Goal: Information Seeking & Learning: Learn about a topic

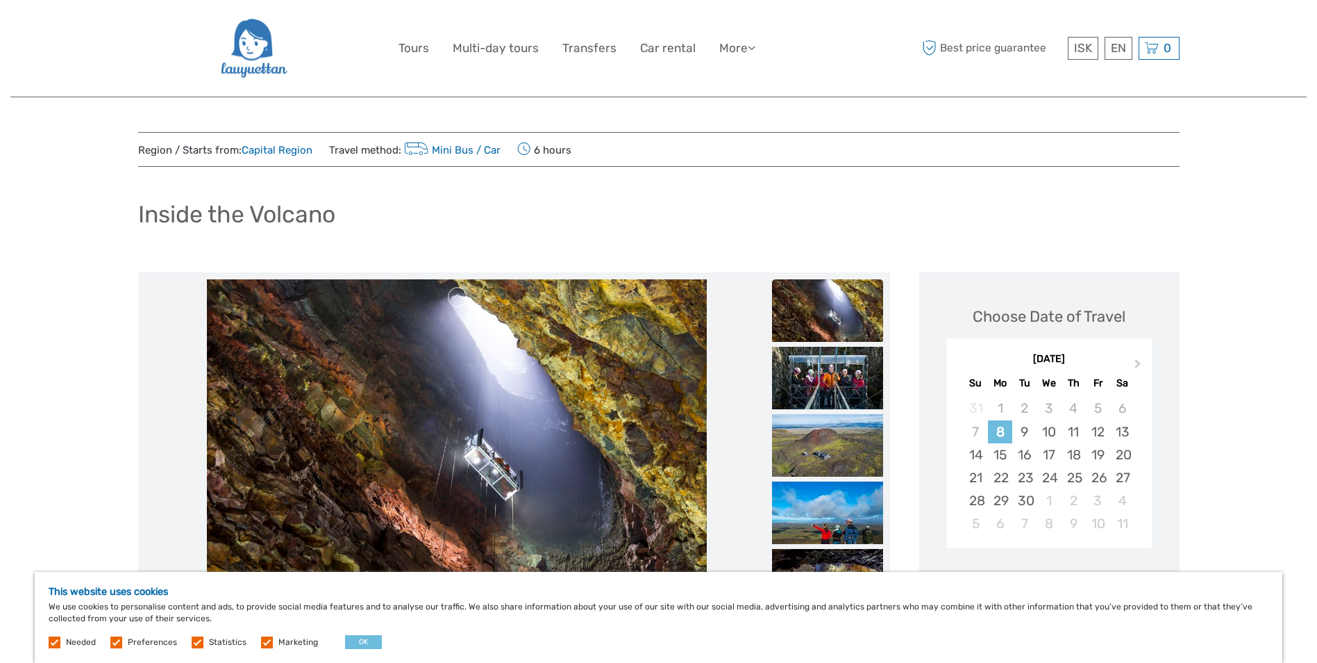
click at [841, 300] on img at bounding box center [827, 310] width 111 height 63
click at [836, 372] on img at bounding box center [827, 378] width 111 height 63
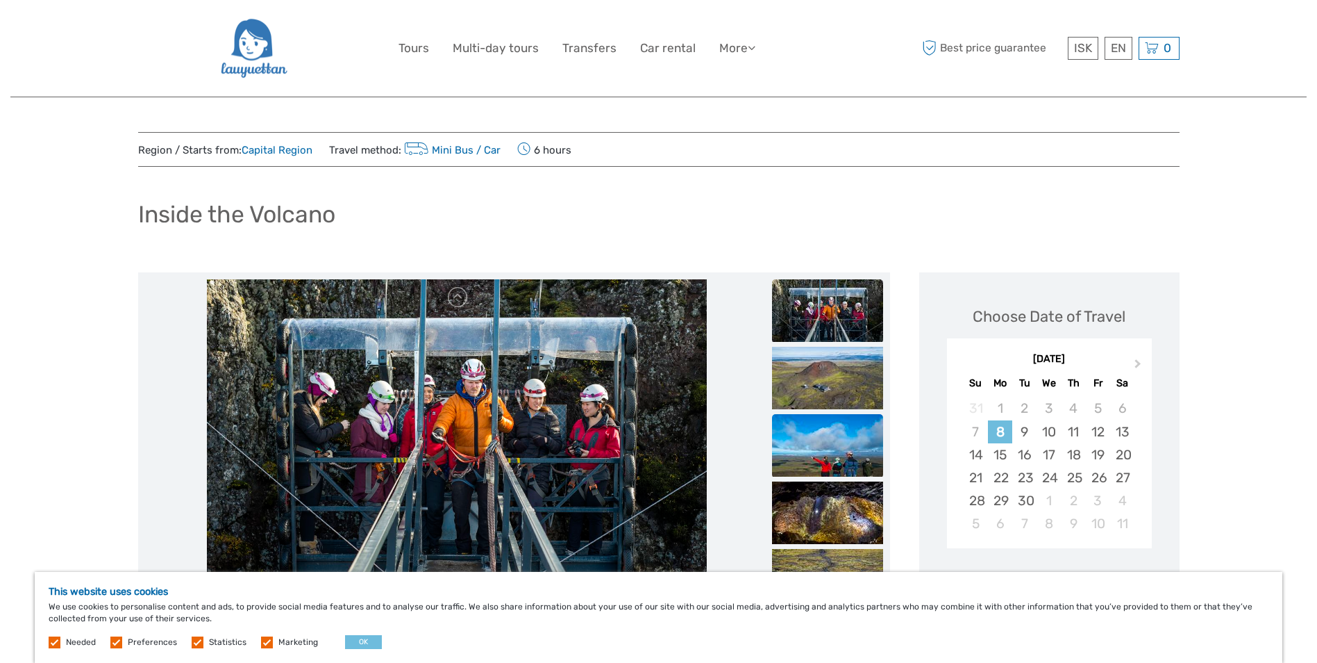
click at [833, 444] on img at bounding box center [827, 445] width 111 height 63
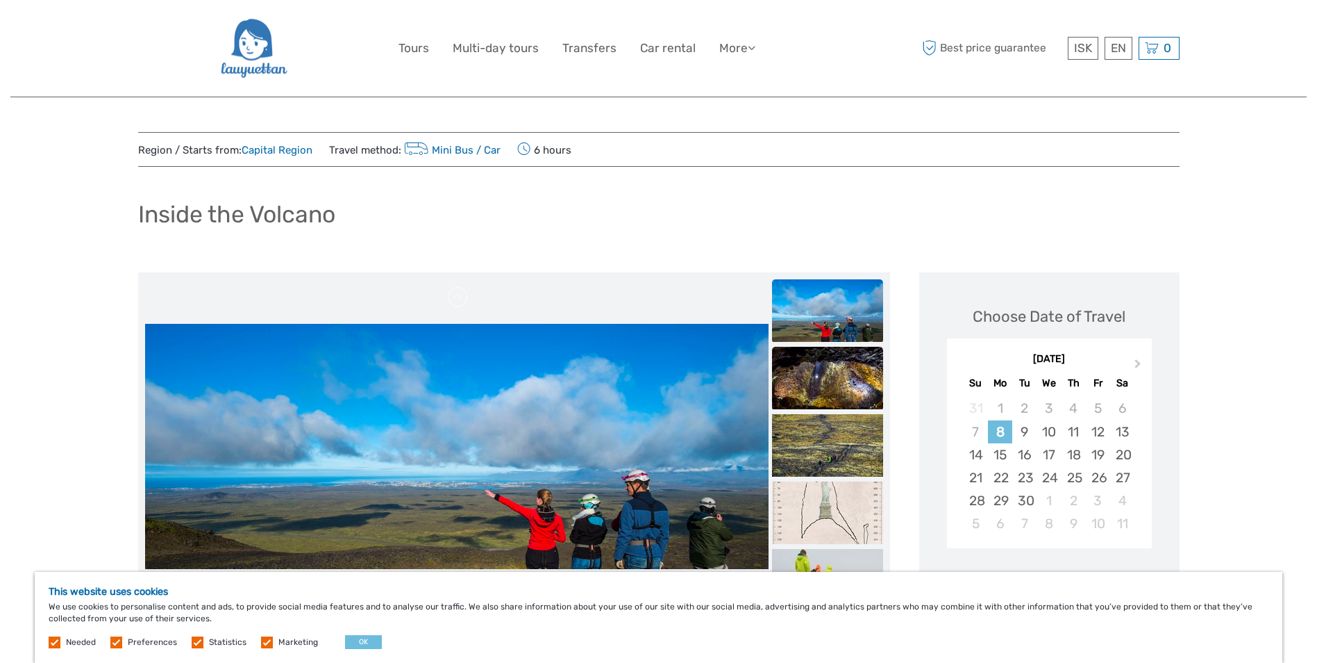
click at [824, 375] on img at bounding box center [827, 378] width 111 height 63
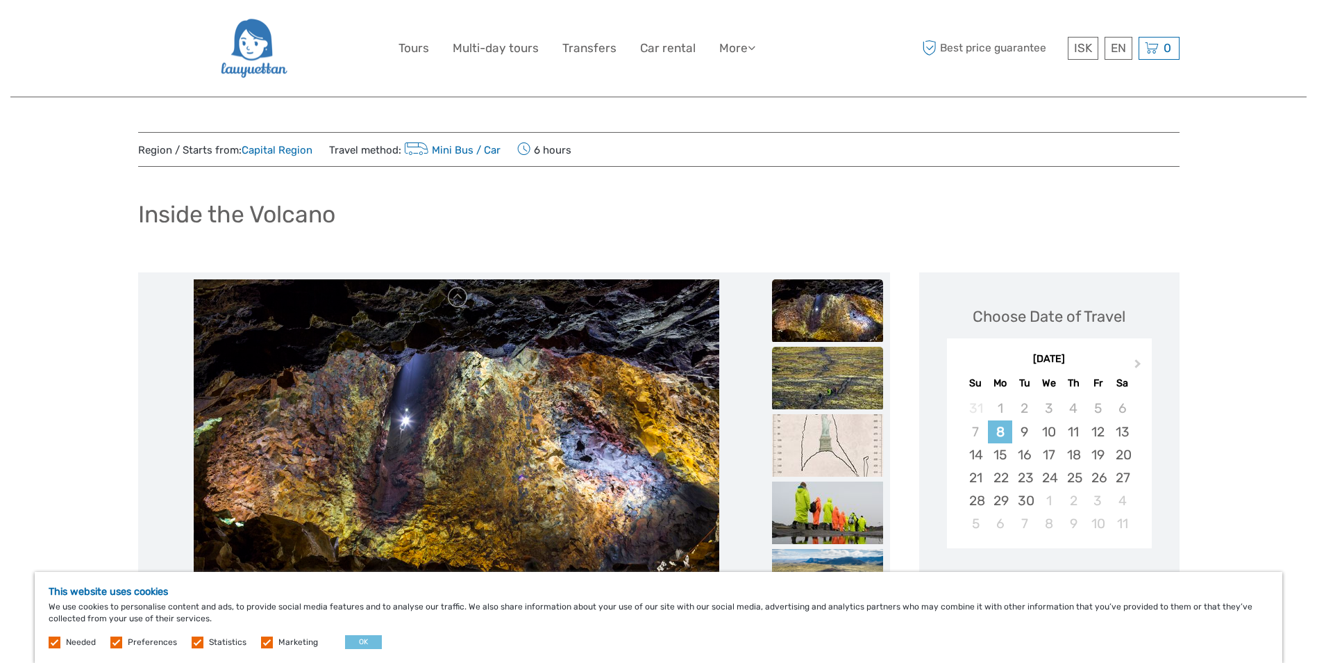
click at [821, 388] on img at bounding box center [827, 378] width 111 height 63
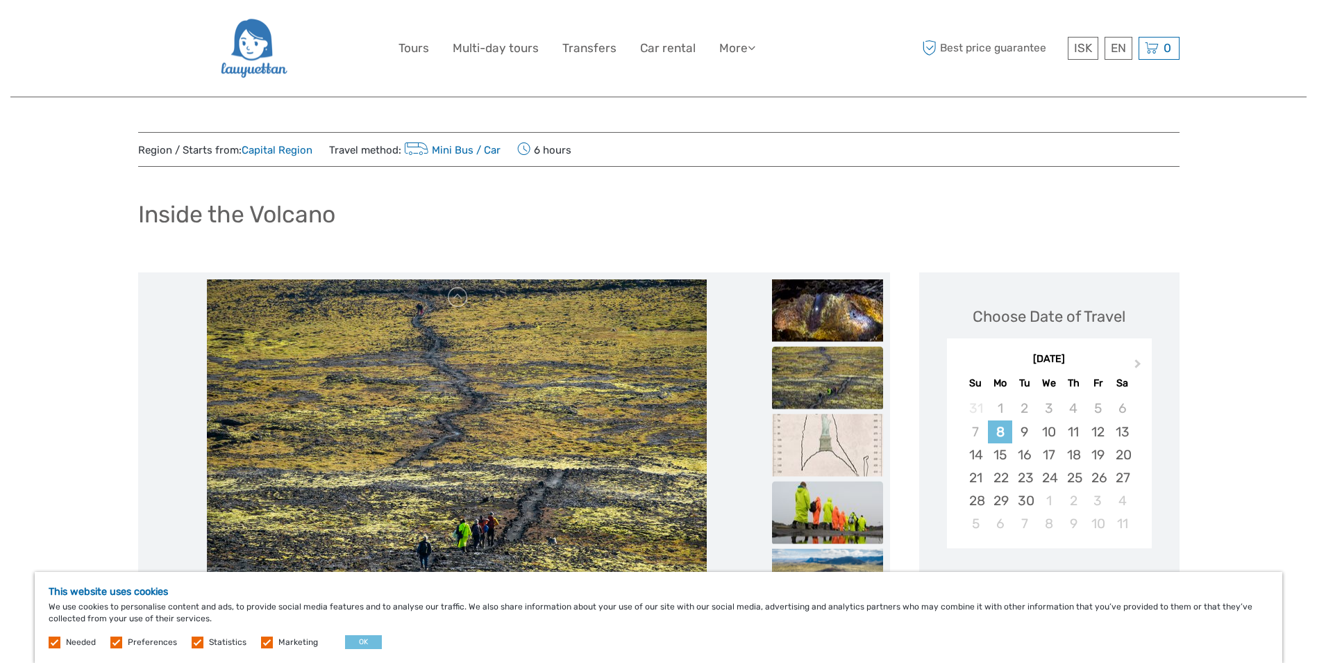
click at [835, 510] on img at bounding box center [827, 512] width 111 height 63
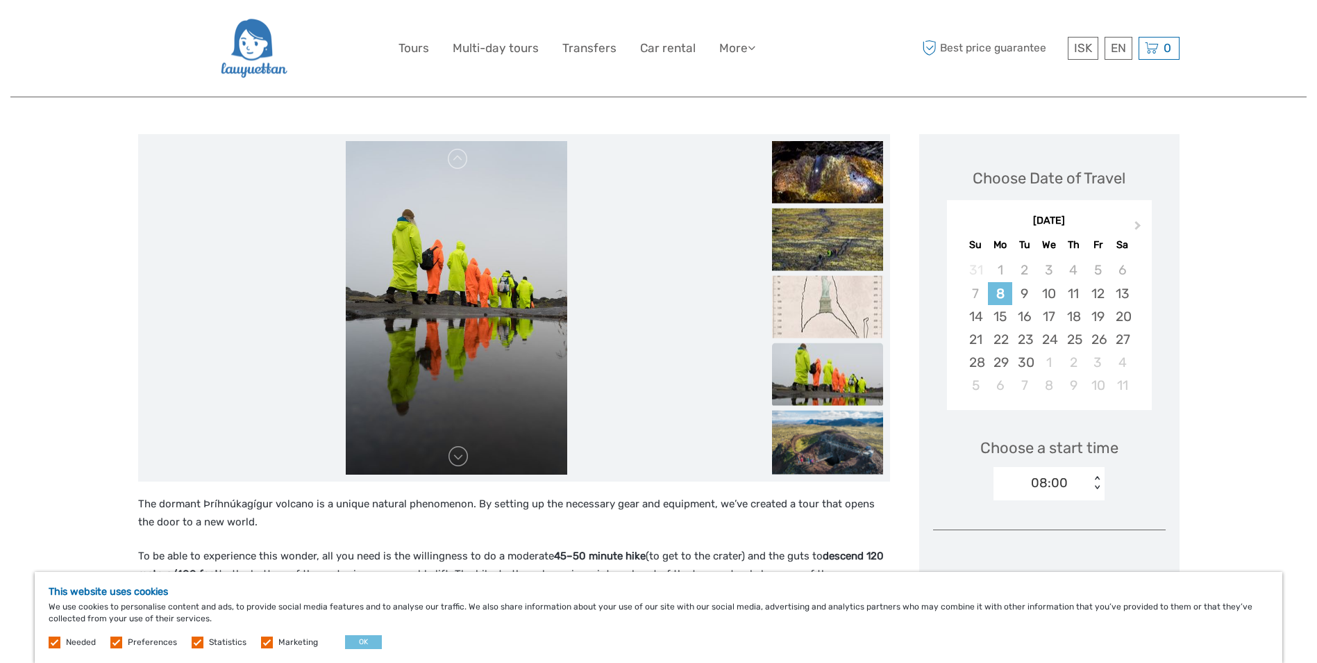
scroll to position [139, 0]
click at [825, 450] on img at bounding box center [827, 447] width 111 height 74
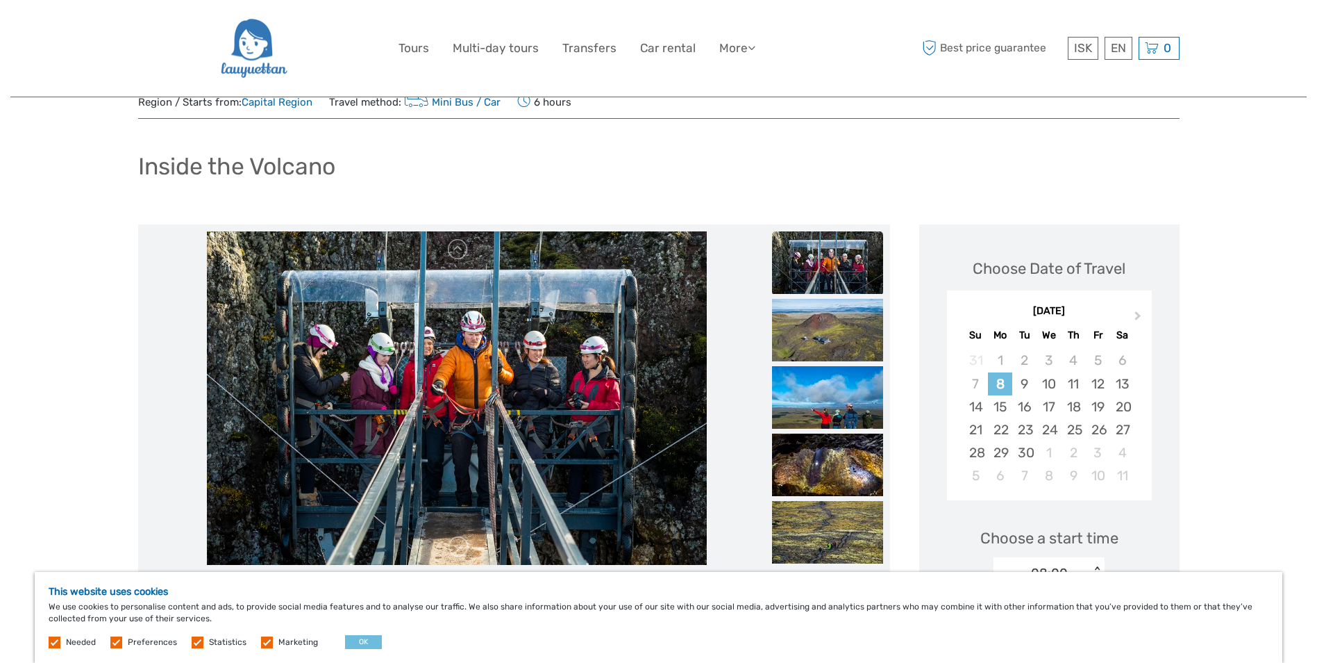
scroll to position [31, 0]
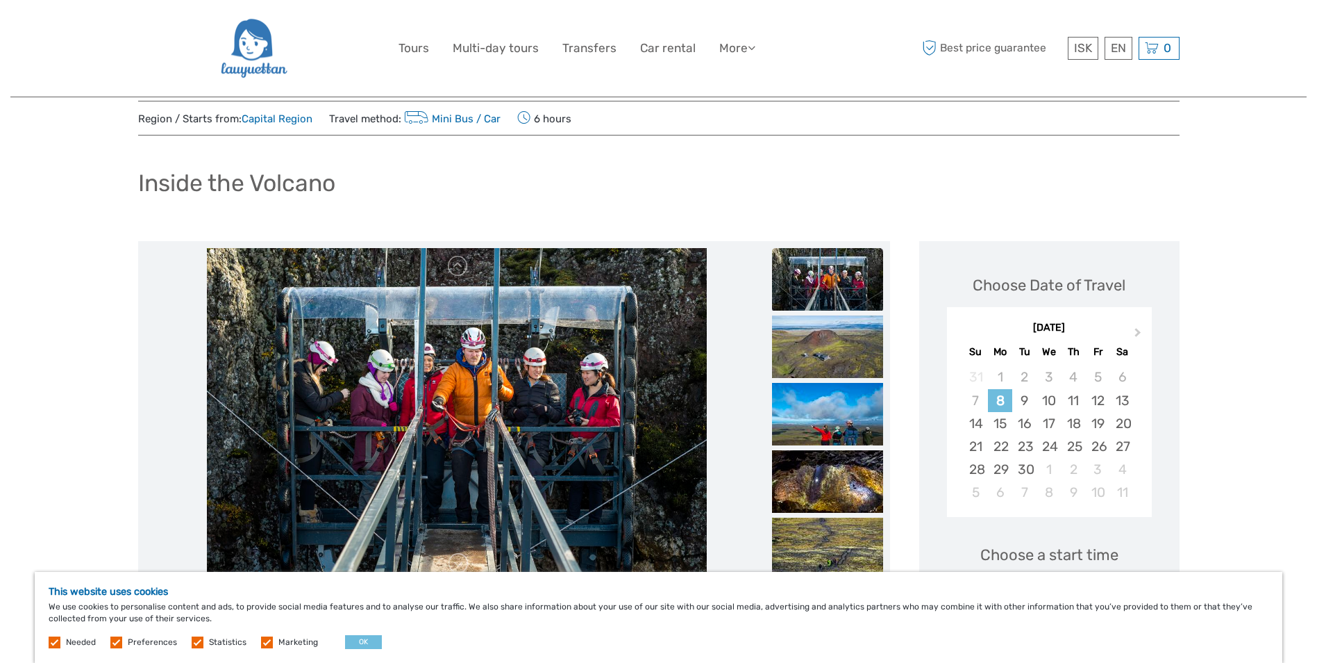
click at [858, 286] on img at bounding box center [827, 279] width 111 height 63
click at [845, 363] on img at bounding box center [827, 346] width 111 height 63
click at [845, 383] on img at bounding box center [827, 414] width 111 height 63
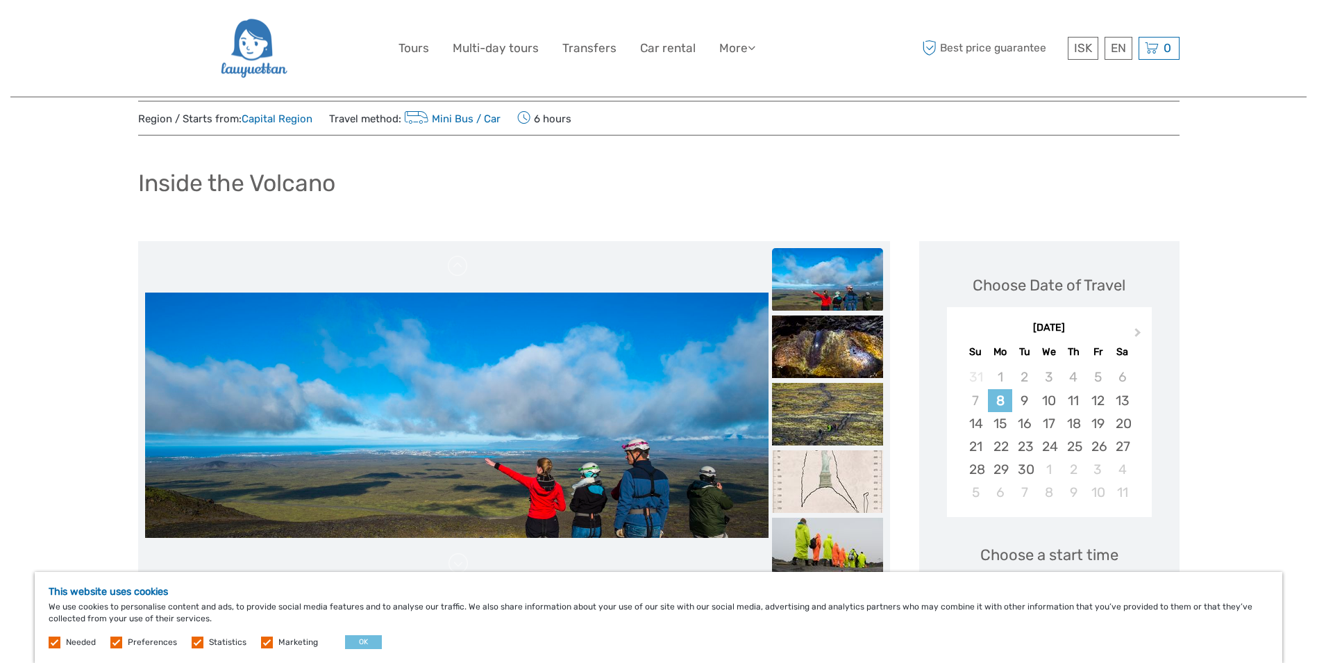
click at [839, 306] on img at bounding box center [827, 279] width 111 height 63
click at [835, 357] on img at bounding box center [827, 346] width 111 height 63
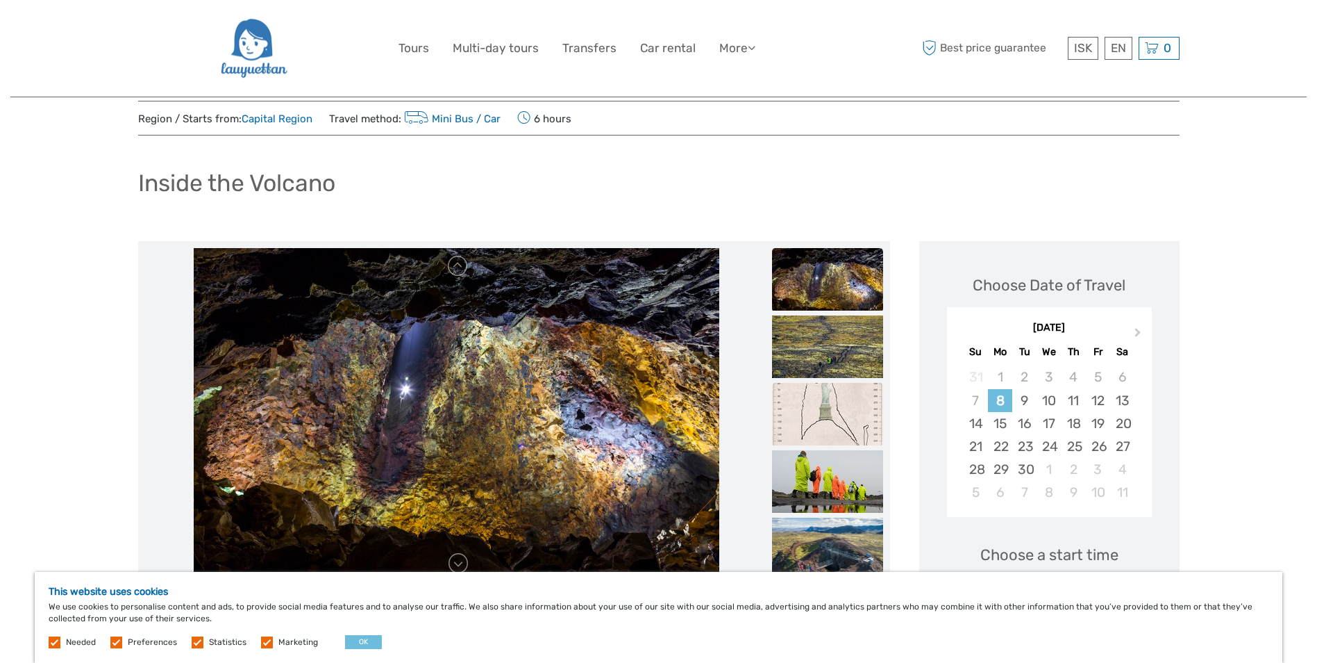
click at [828, 387] on img at bounding box center [827, 414] width 111 height 63
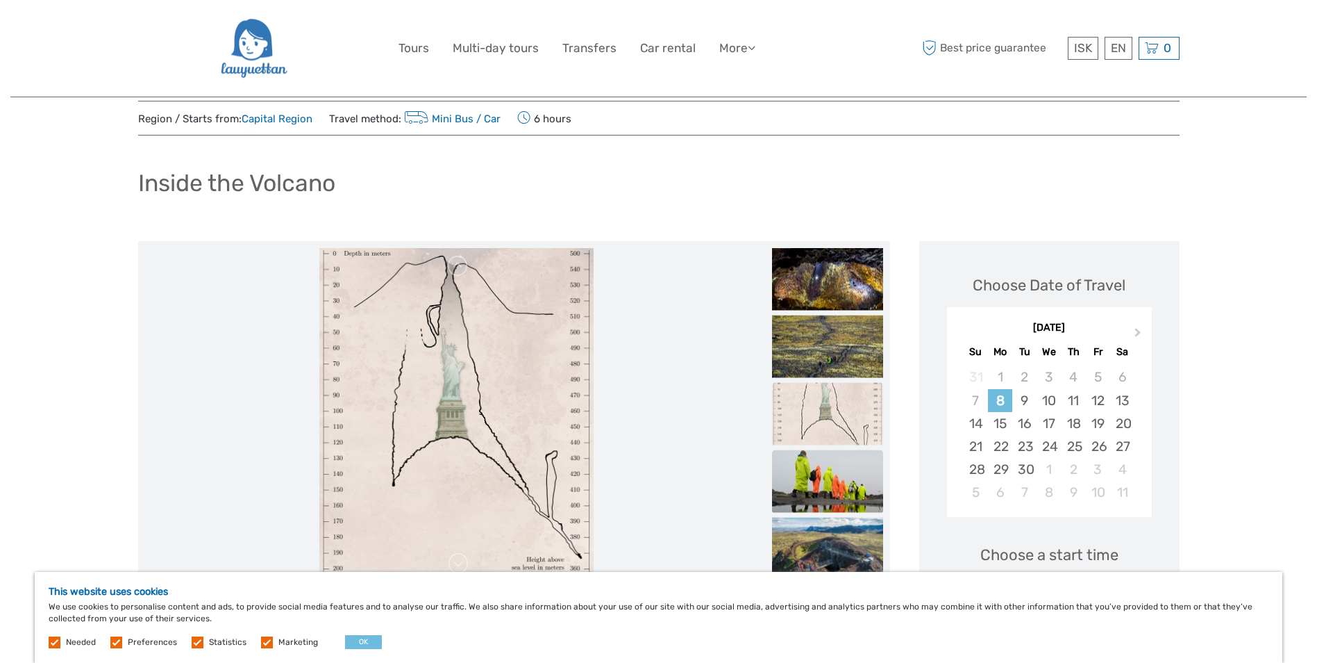
click at [819, 469] on img at bounding box center [827, 481] width 111 height 63
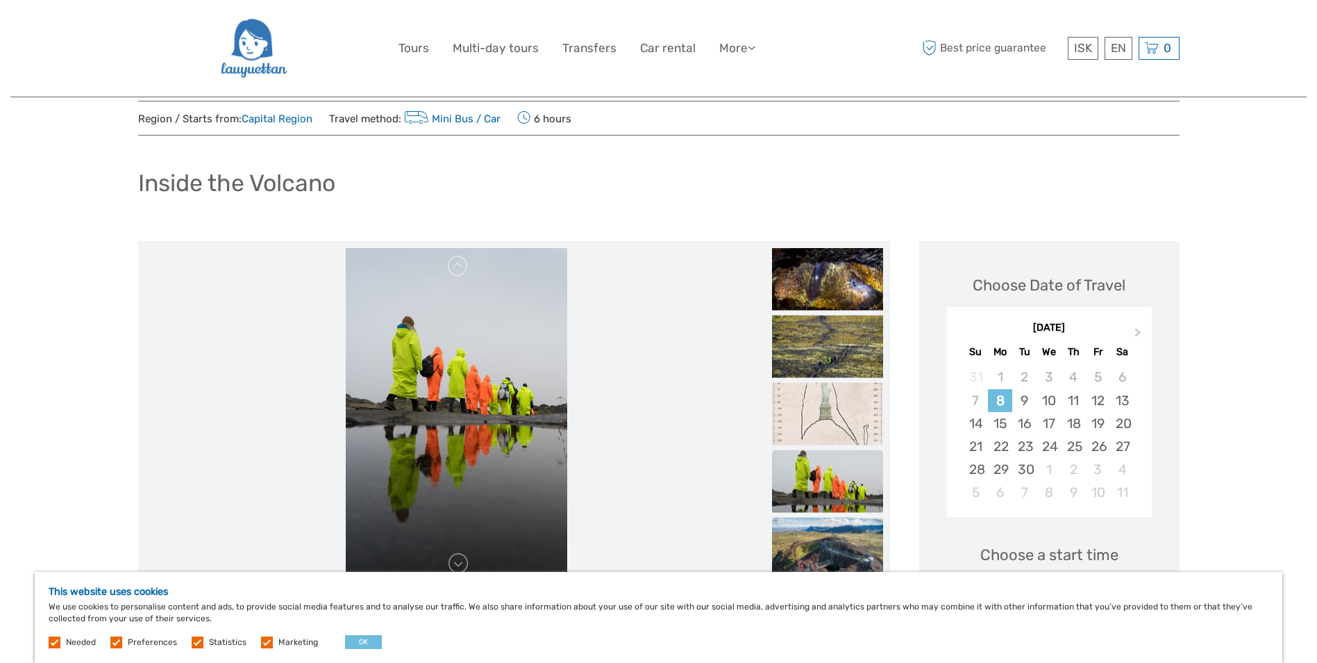
click at [823, 528] on img at bounding box center [827, 554] width 111 height 74
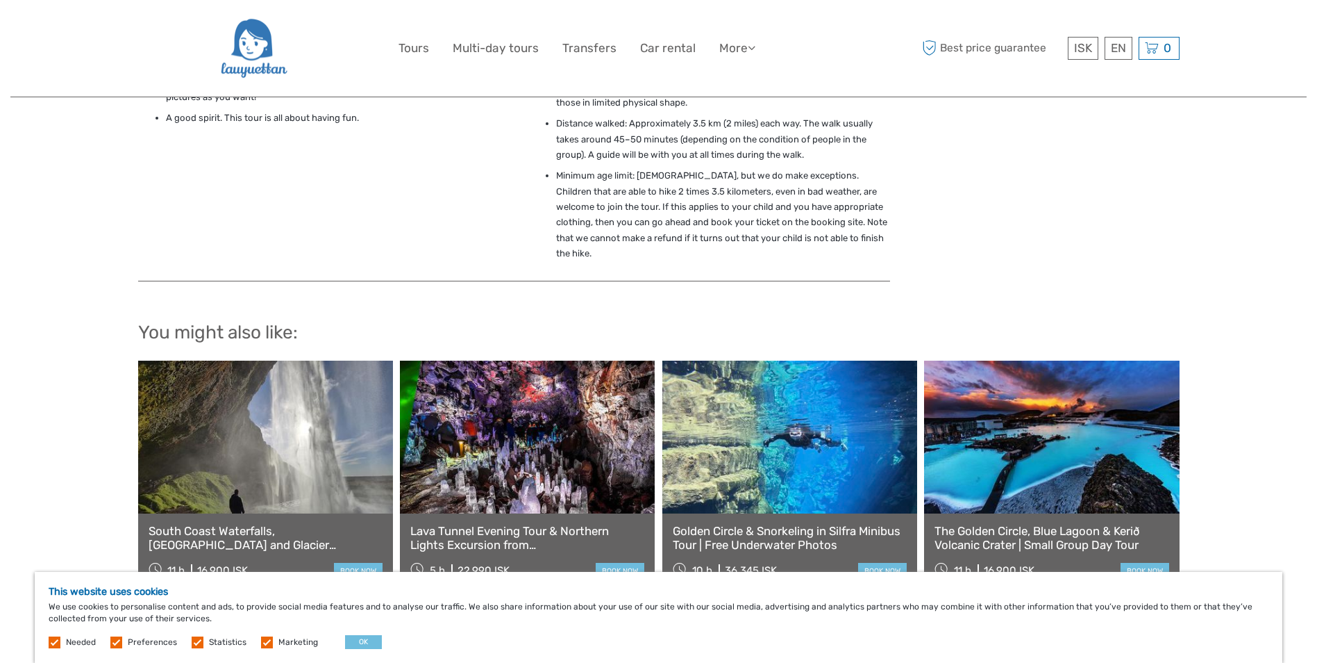
scroll to position [1490, 0]
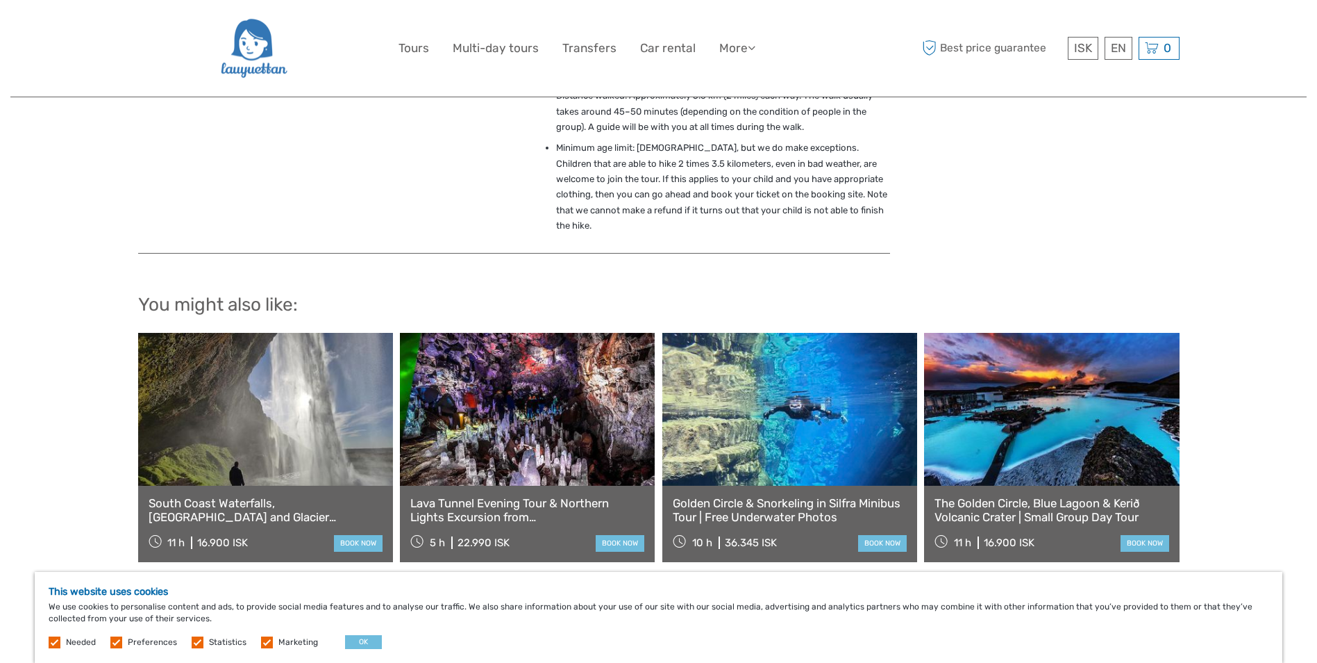
click at [514, 523] on link "Lava Tunnel Evening Tour & Northern Lights Excursion from [GEOGRAPHIC_DATA]" at bounding box center [527, 510] width 234 height 28
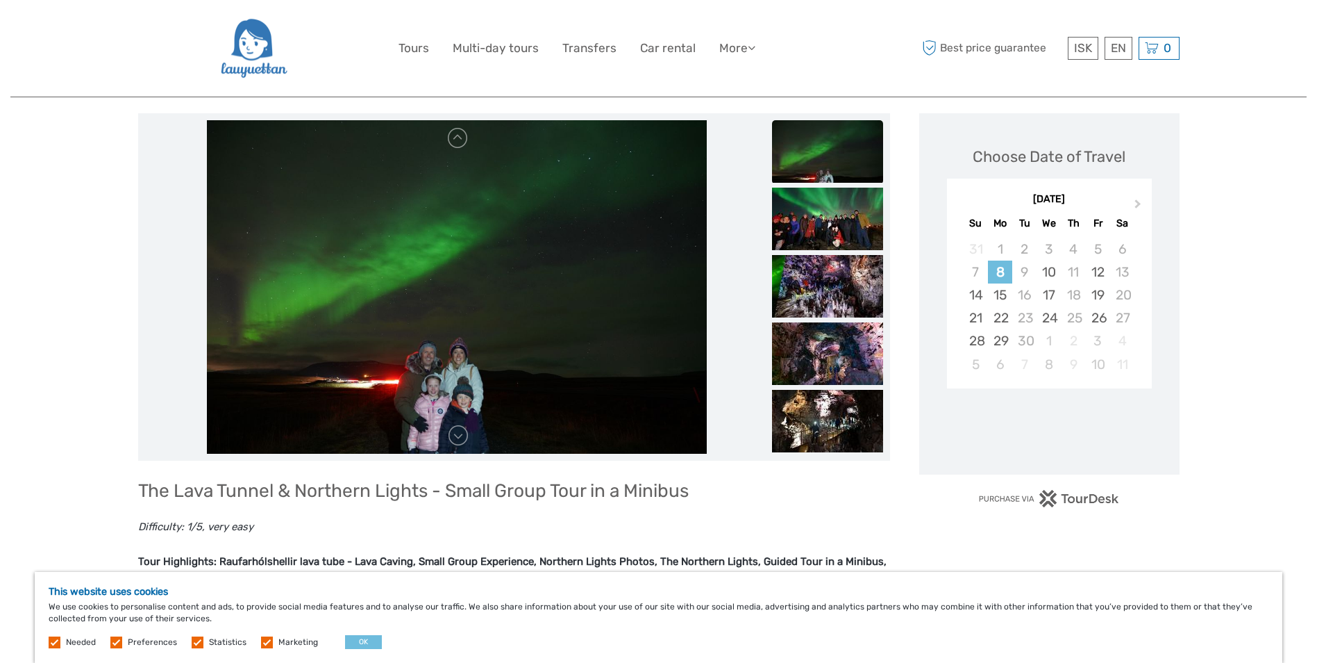
scroll to position [139, 0]
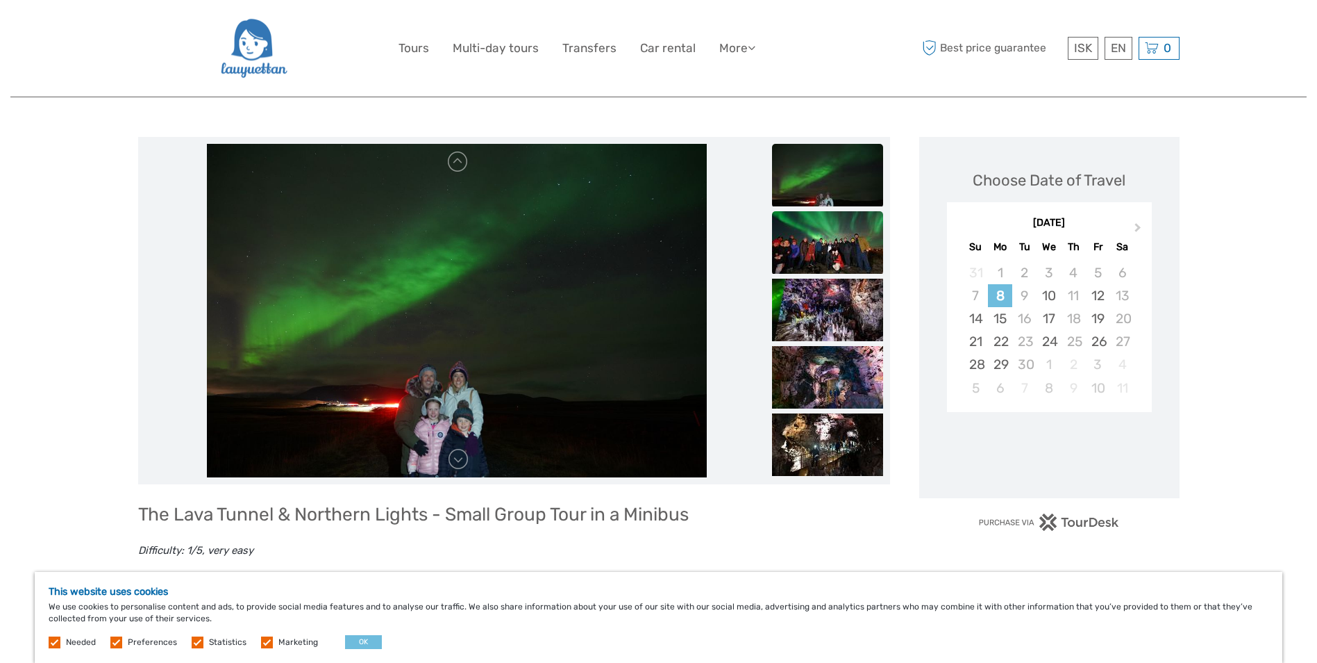
click at [831, 250] on img at bounding box center [827, 242] width 111 height 63
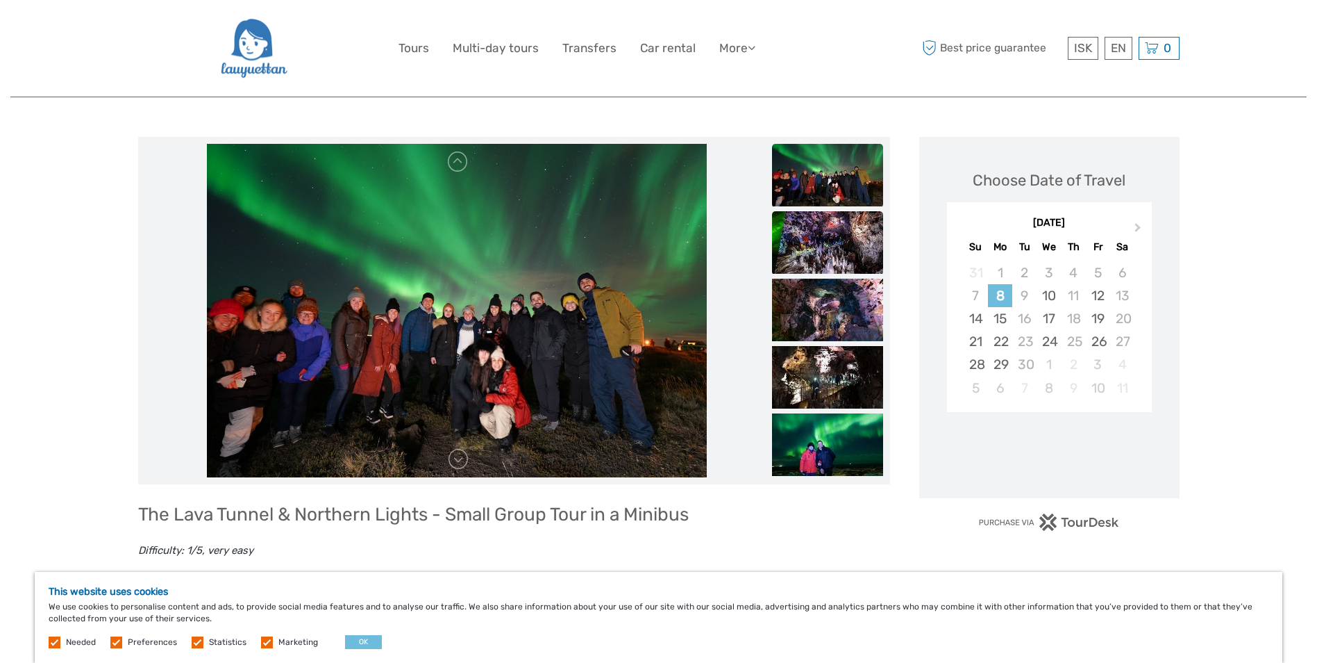
click at [841, 251] on img at bounding box center [827, 242] width 111 height 63
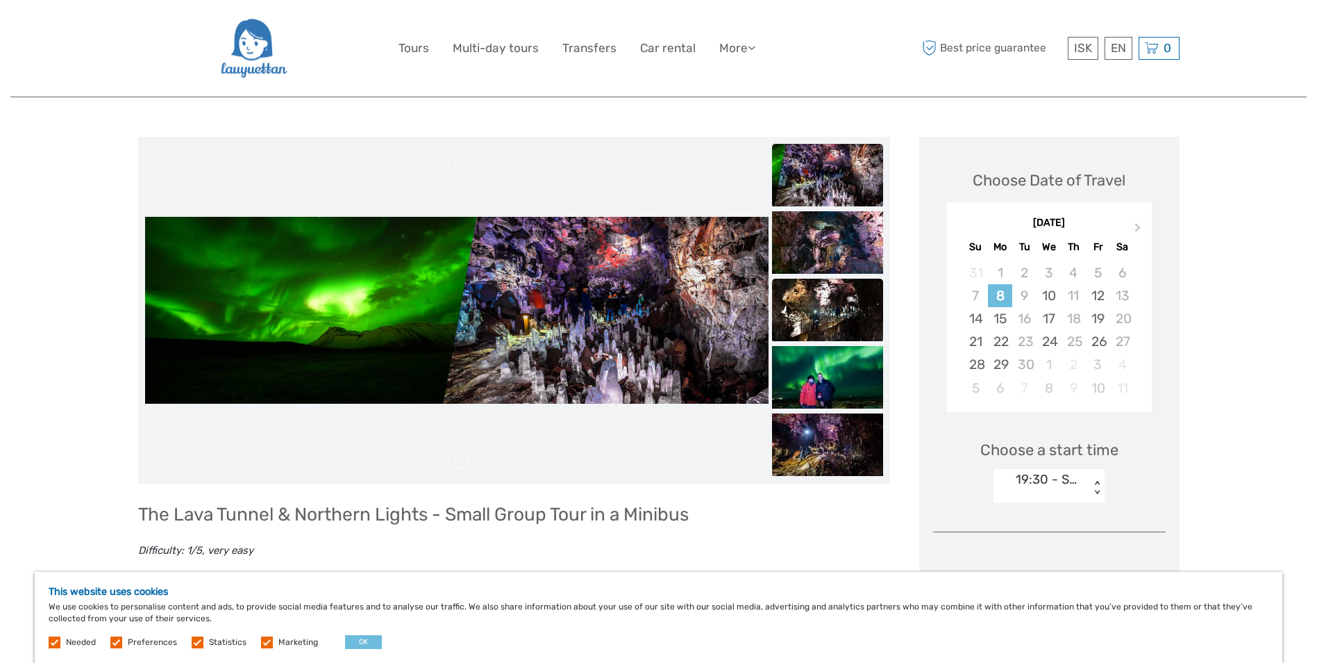
click at [830, 285] on img at bounding box center [827, 309] width 111 height 63
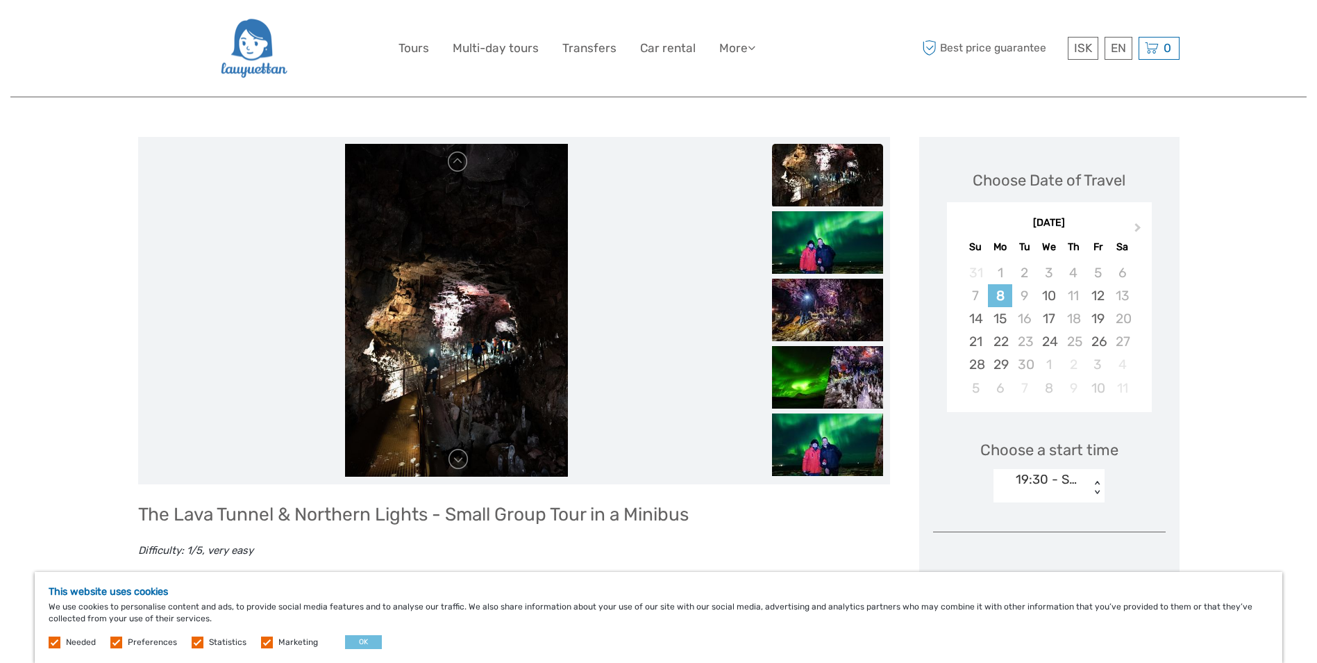
click at [453, 321] on img at bounding box center [456, 310] width 222 height 333
click at [855, 369] on img at bounding box center [827, 377] width 111 height 63
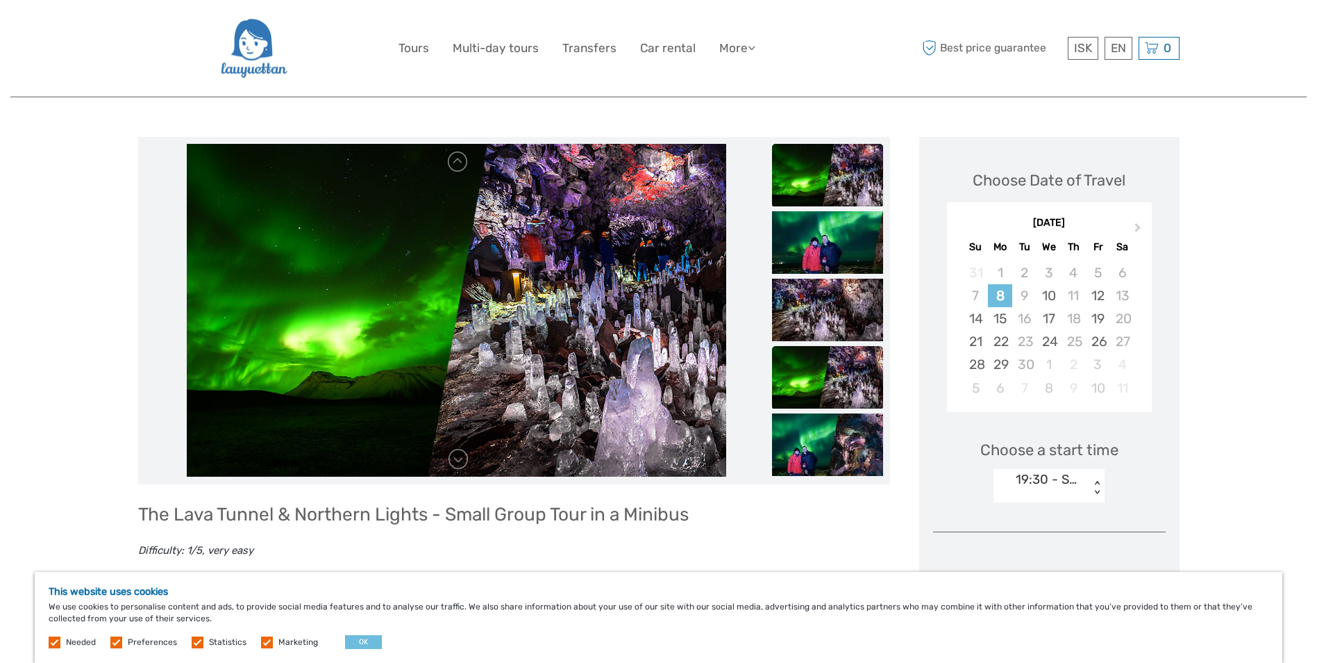
click at [840, 408] on li at bounding box center [827, 378] width 111 height 64
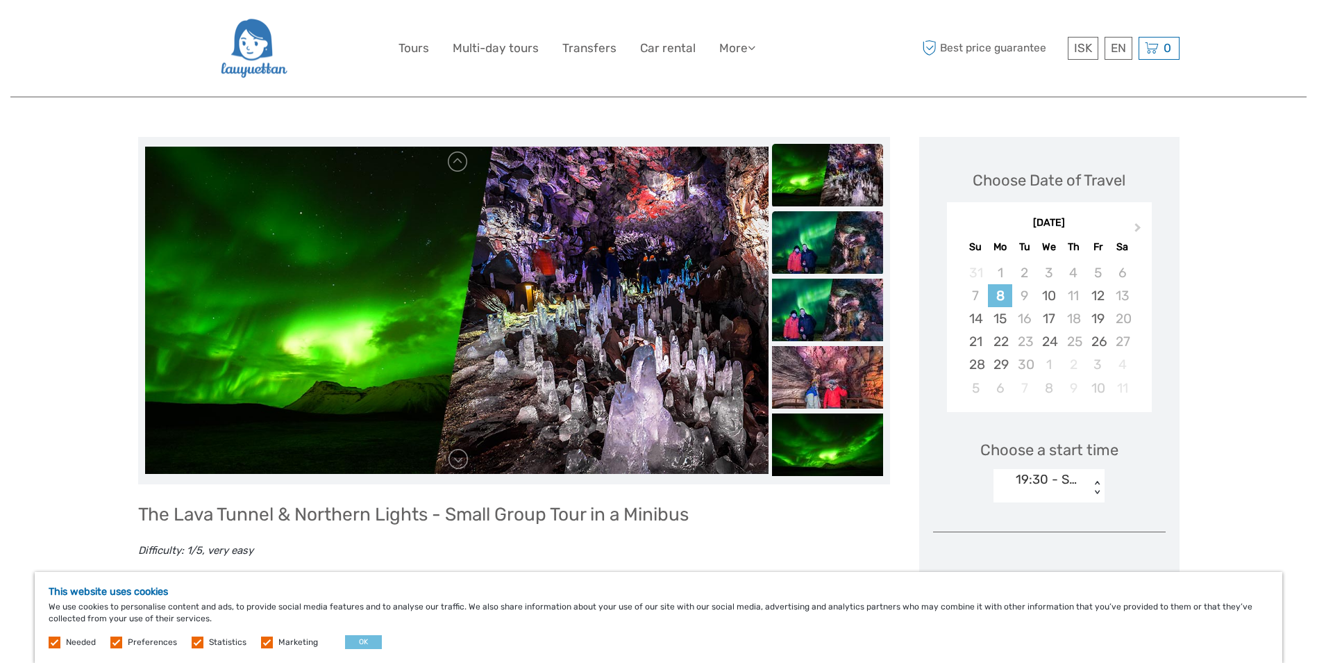
click at [840, 248] on img at bounding box center [827, 242] width 111 height 63
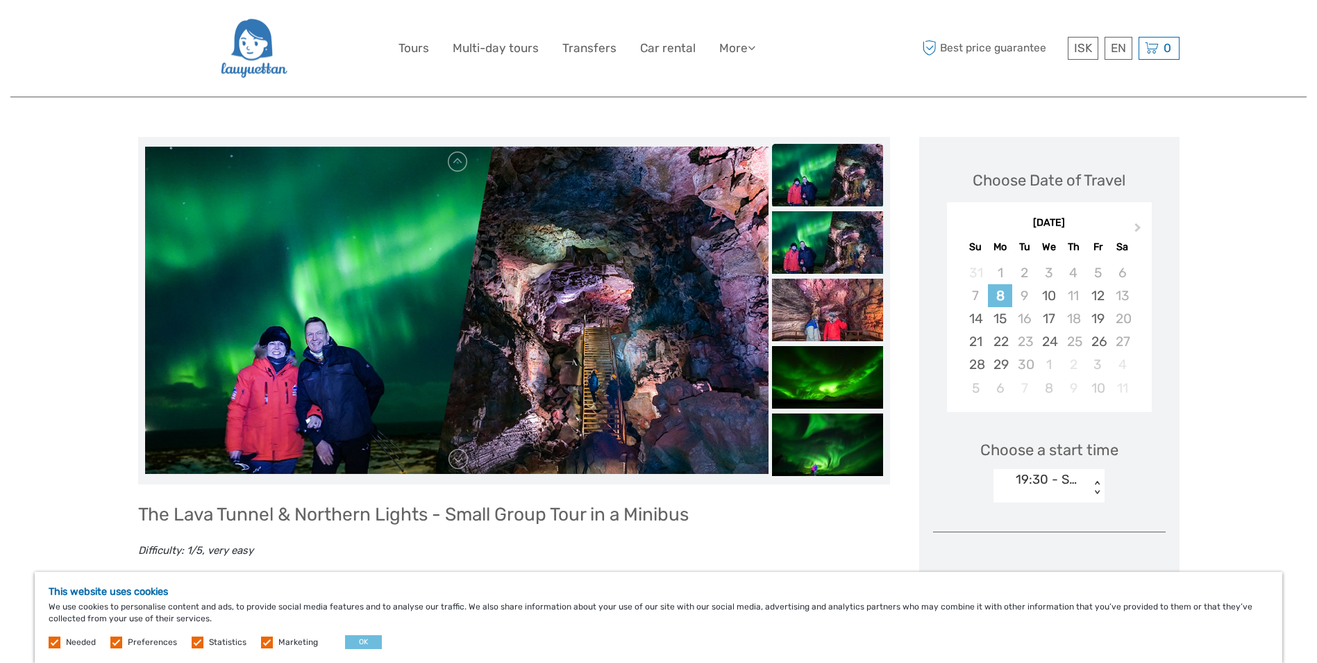
click at [640, 397] on img at bounding box center [457, 310] width 624 height 327
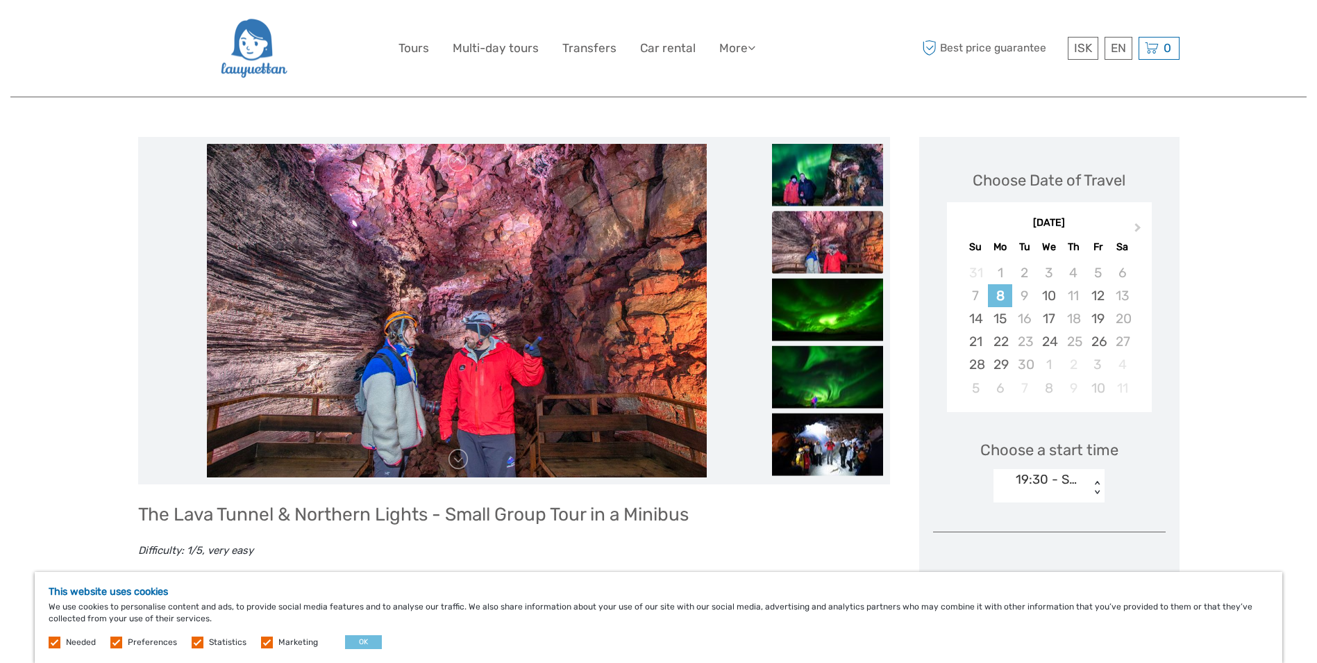
click at [507, 268] on img at bounding box center [457, 310] width 500 height 333
click at [506, 267] on img at bounding box center [457, 310] width 500 height 333
click at [839, 182] on img at bounding box center [827, 174] width 111 height 63
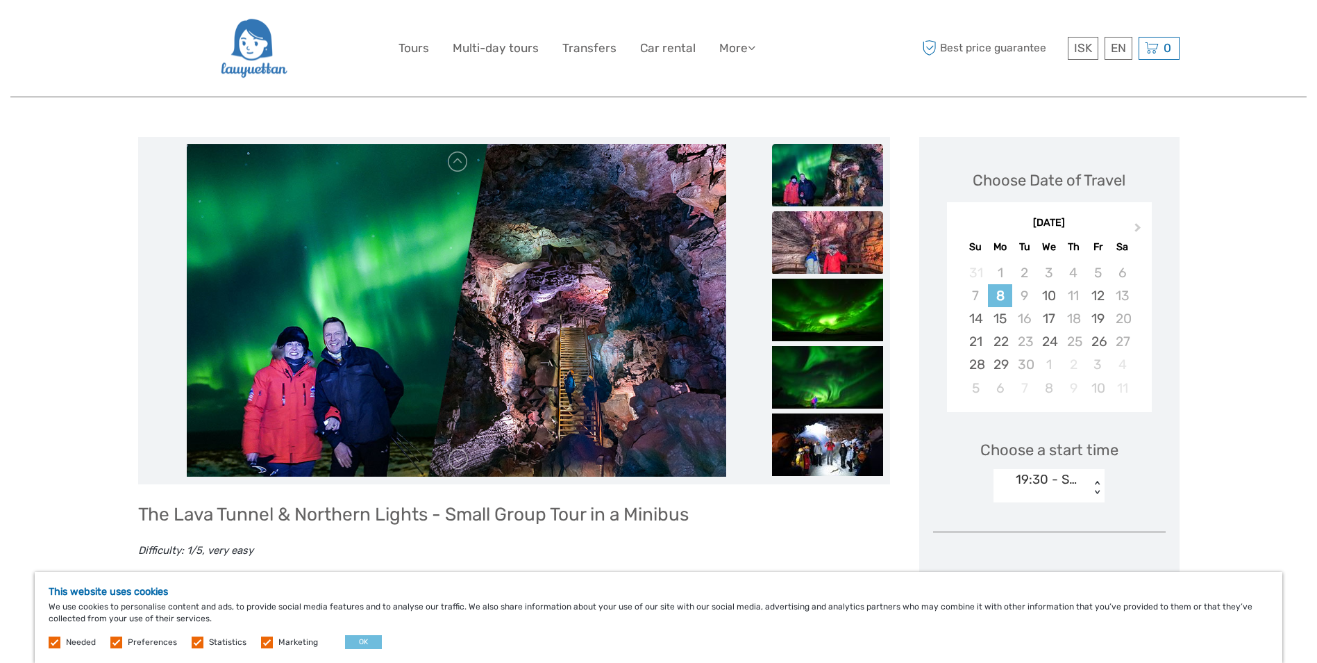
click at [823, 244] on img at bounding box center [827, 242] width 111 height 63
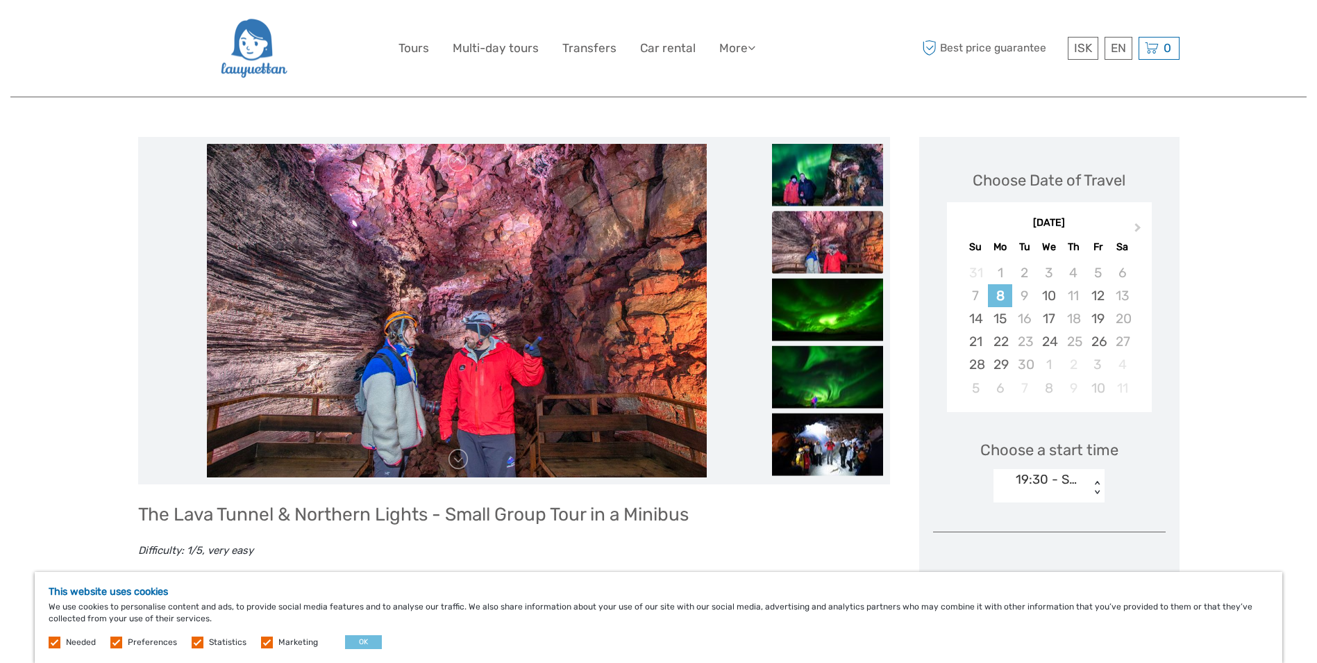
click at [485, 227] on img at bounding box center [457, 310] width 500 height 333
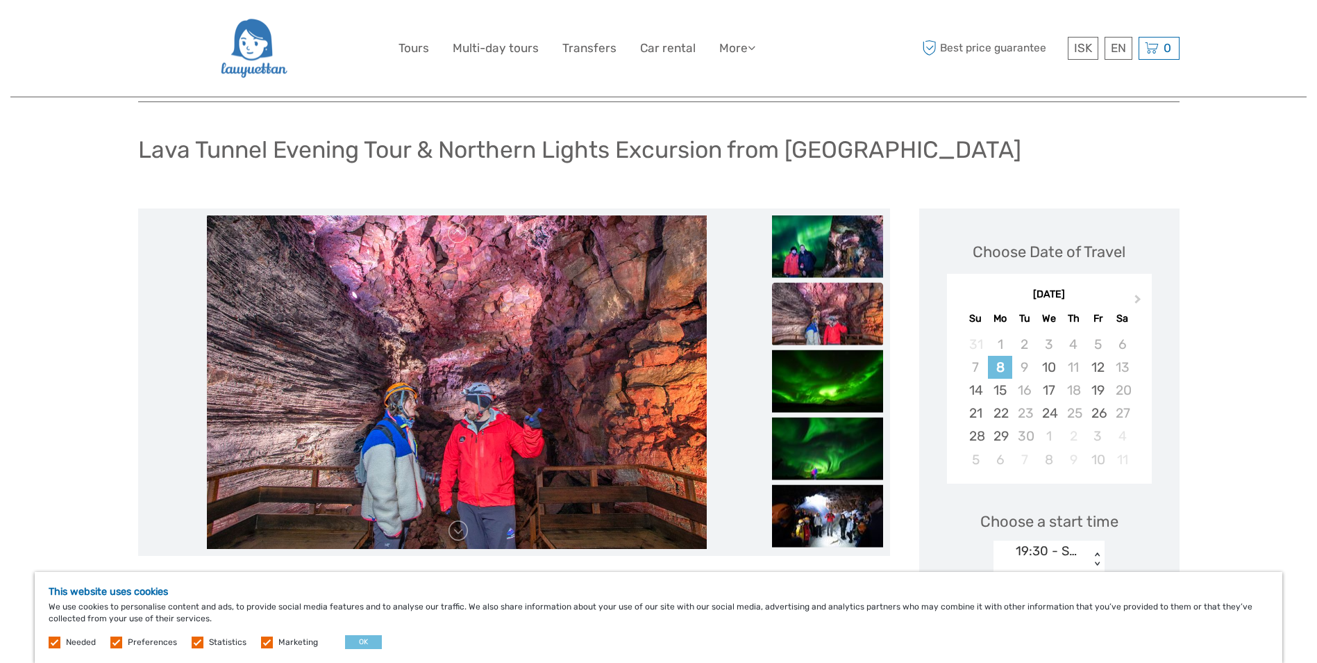
scroll to position [0, 0]
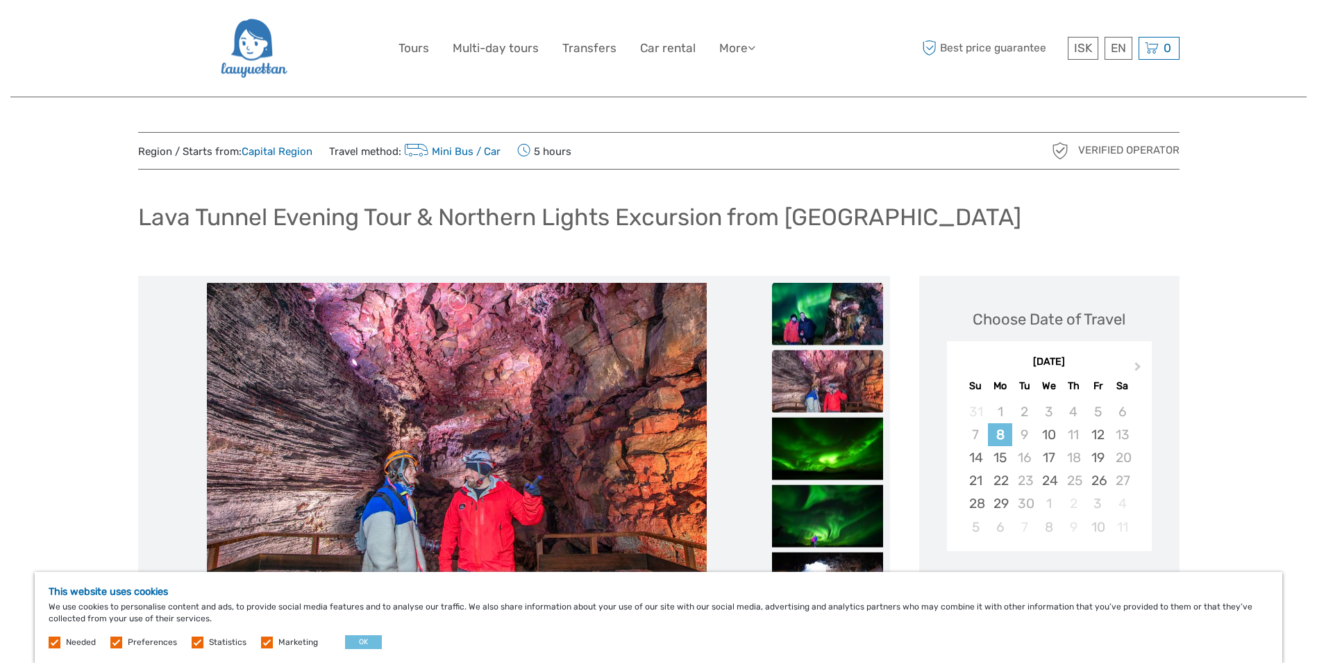
click at [833, 313] on img at bounding box center [827, 313] width 111 height 63
